Goal: Information Seeking & Learning: Learn about a topic

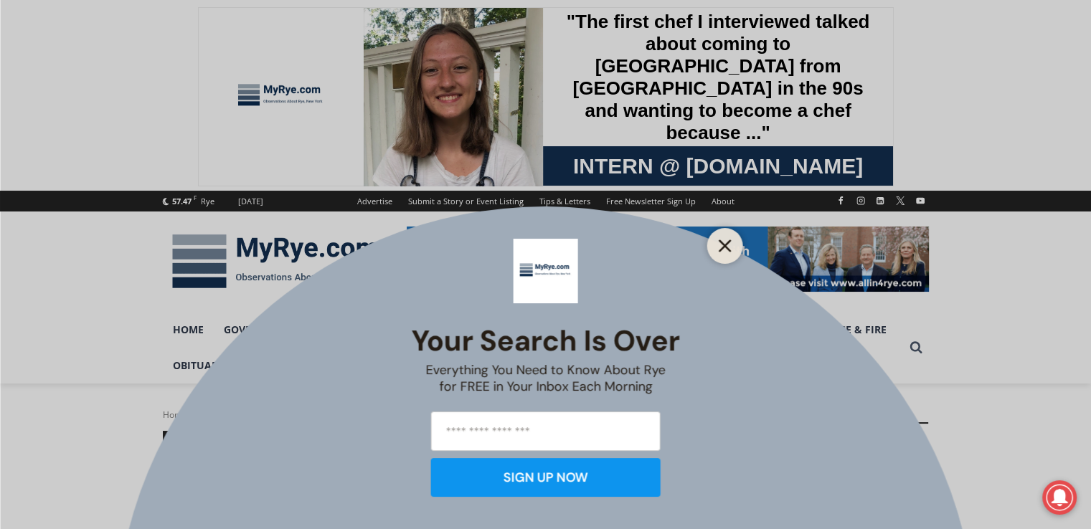
click at [721, 246] on icon "Close" at bounding box center [725, 246] width 13 height 13
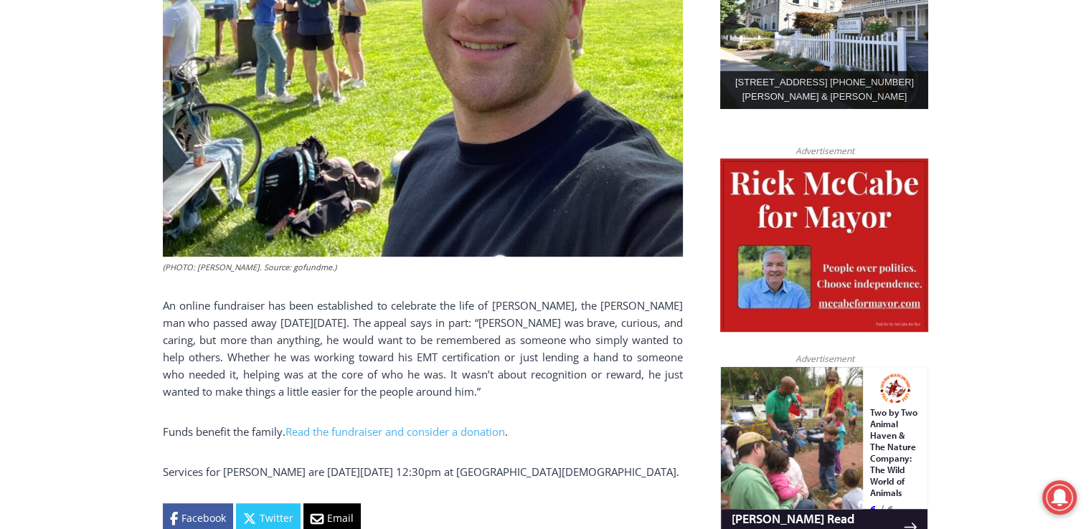
scroll to position [832, 0]
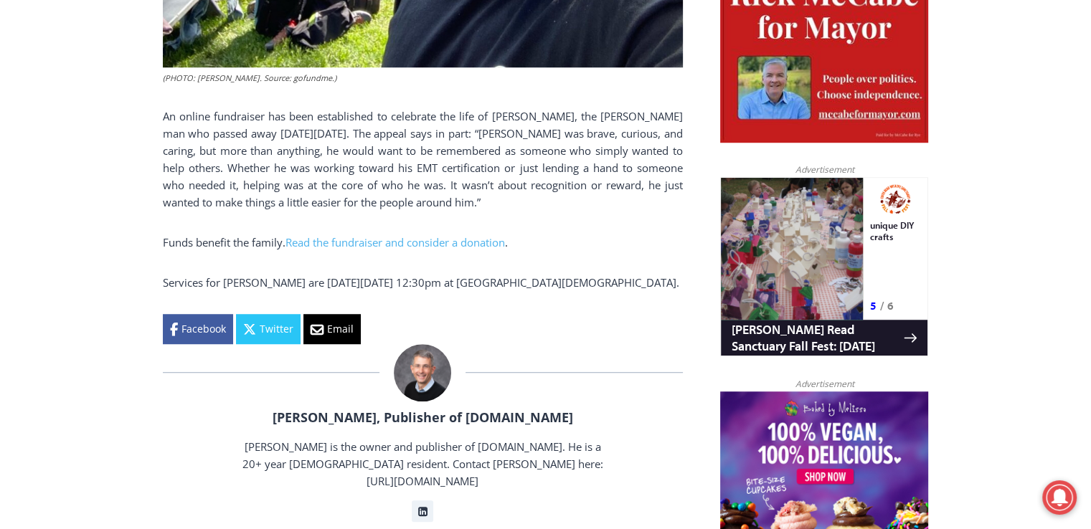
scroll to position [1033, 0]
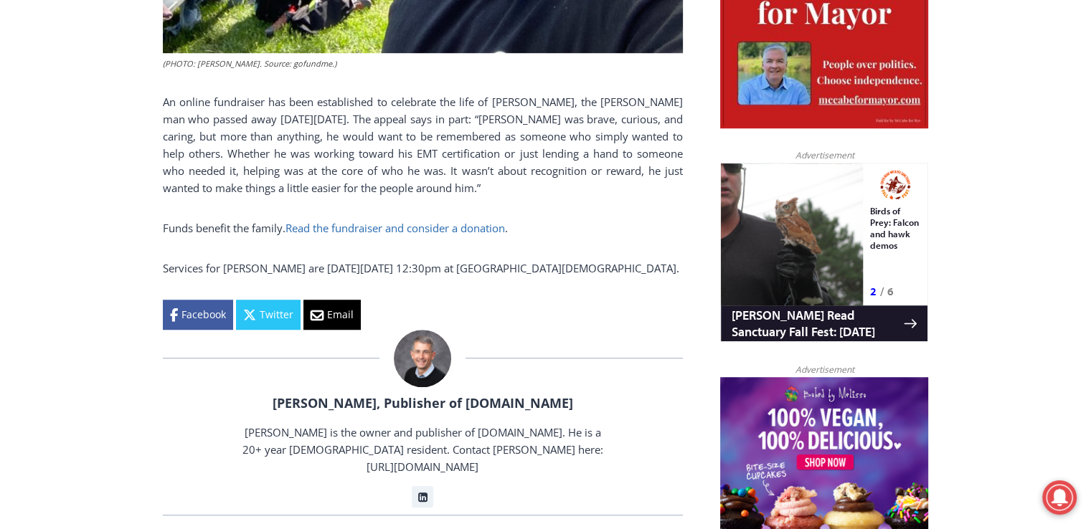
click at [362, 221] on link "Read the fundraiser and consider a donation" at bounding box center [394, 228] width 219 height 14
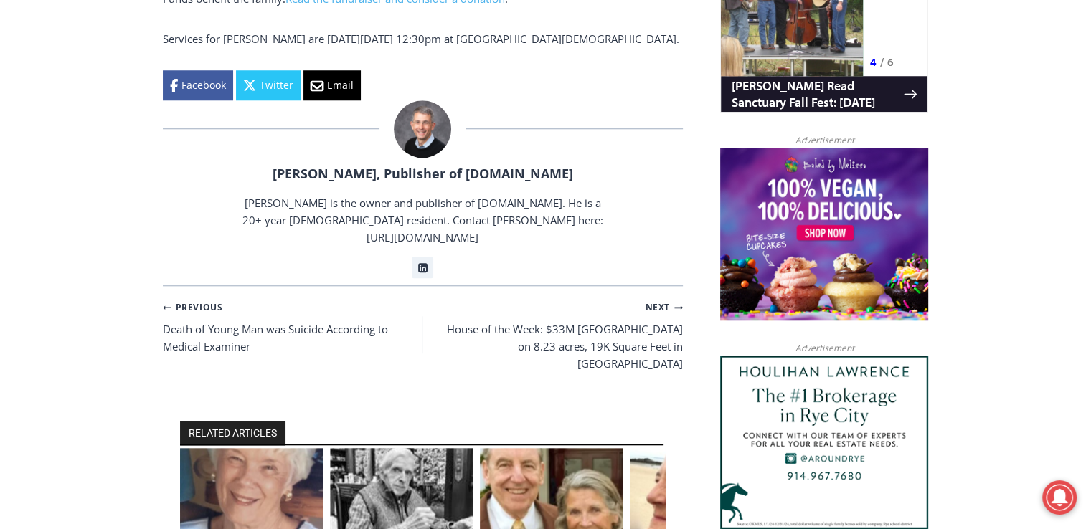
scroll to position [1291, 0]
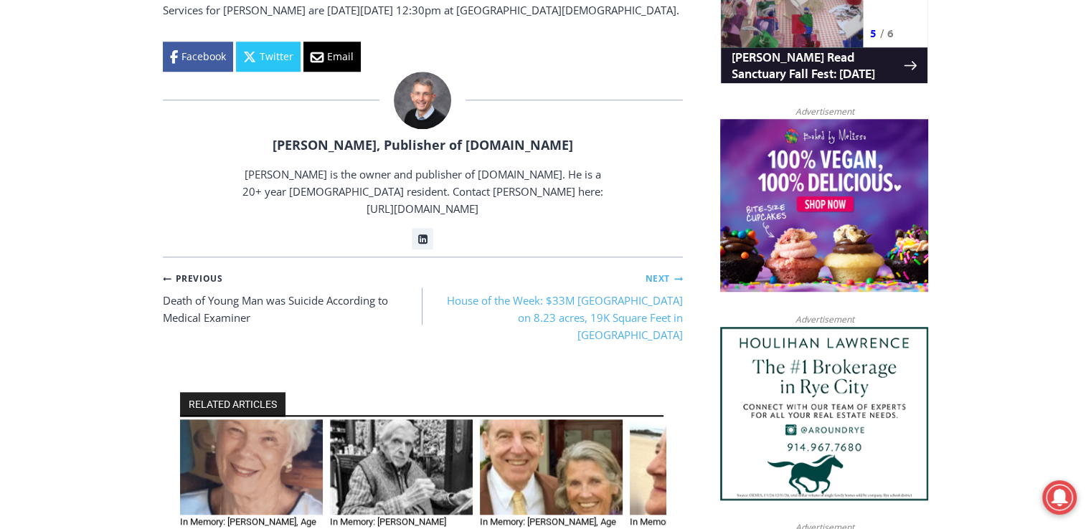
click at [661, 272] on small "Next Continue" at bounding box center [663, 279] width 37 height 14
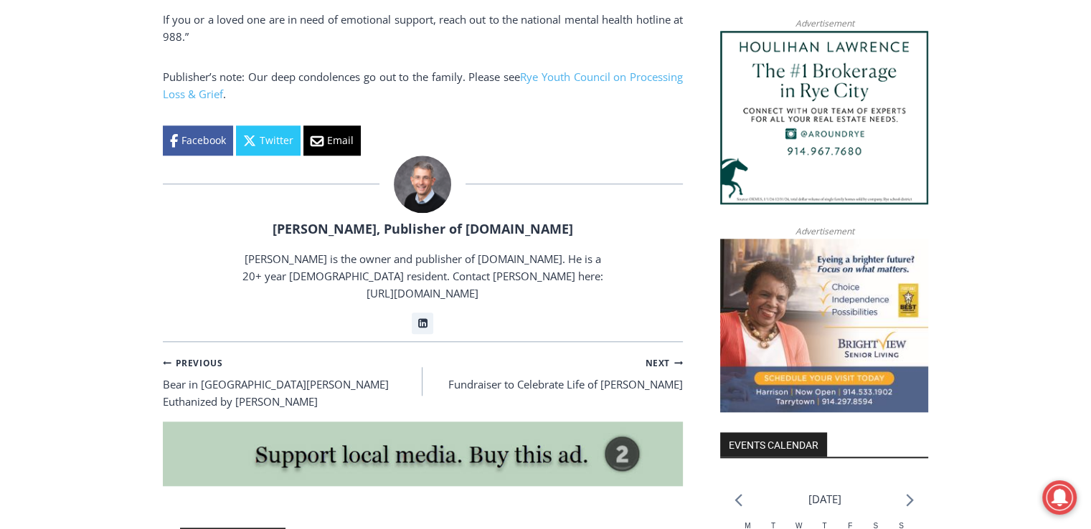
scroll to position [1377, 0]
